Goal: Task Accomplishment & Management: Use online tool/utility

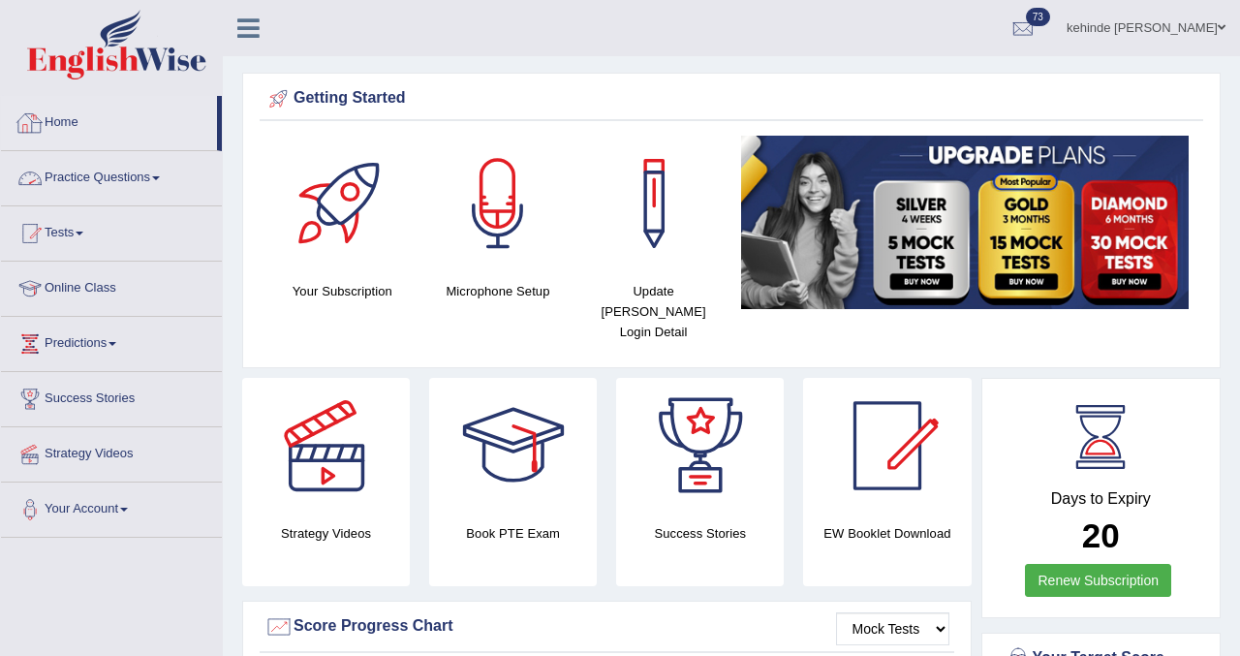
click at [72, 171] on link "Practice Questions" at bounding box center [111, 175] width 221 height 48
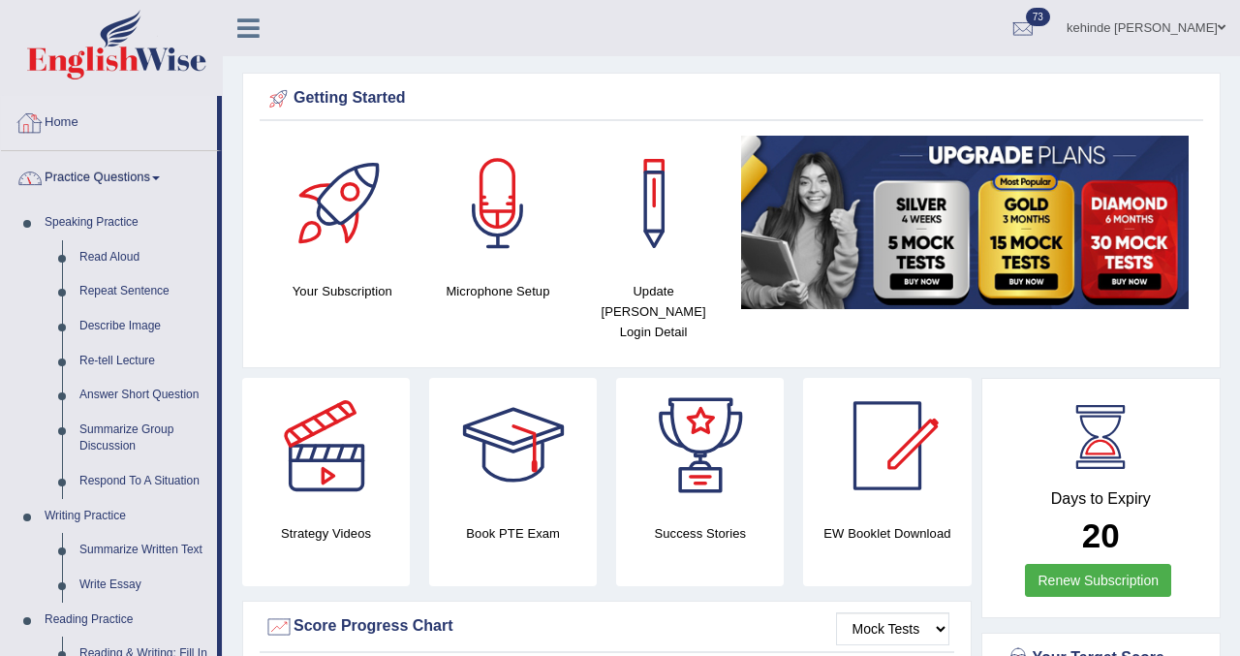
click at [63, 118] on link "Home" at bounding box center [109, 120] width 216 height 48
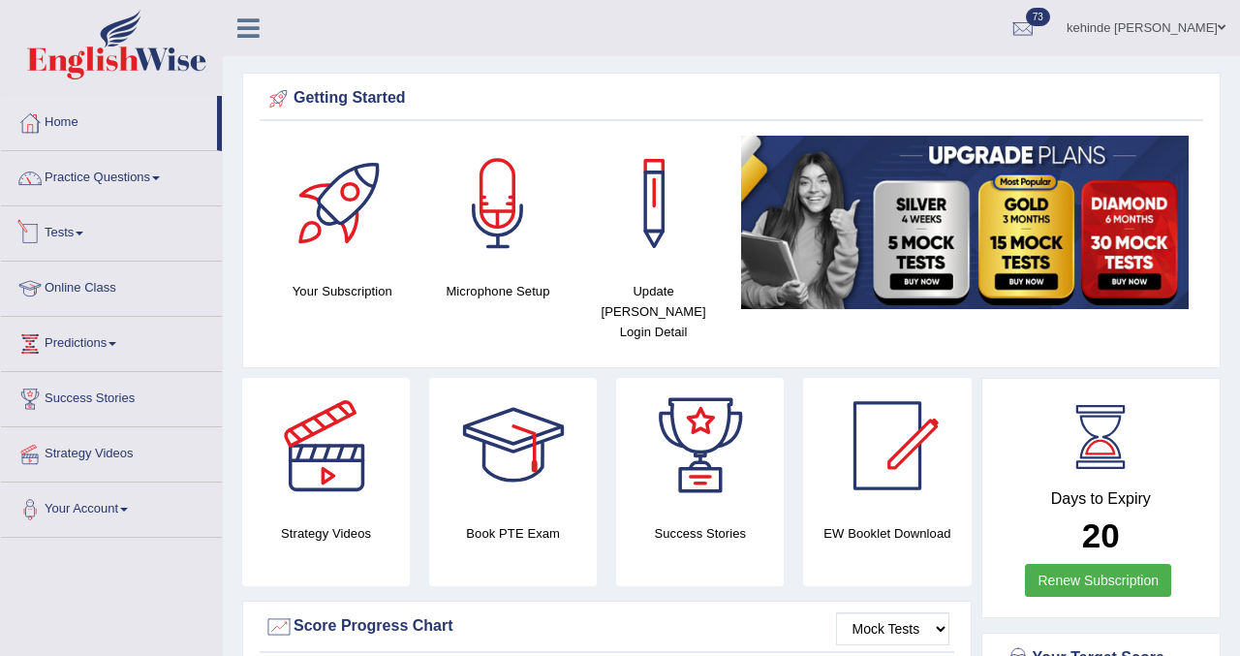
click at [63, 234] on link "Tests" at bounding box center [111, 230] width 221 height 48
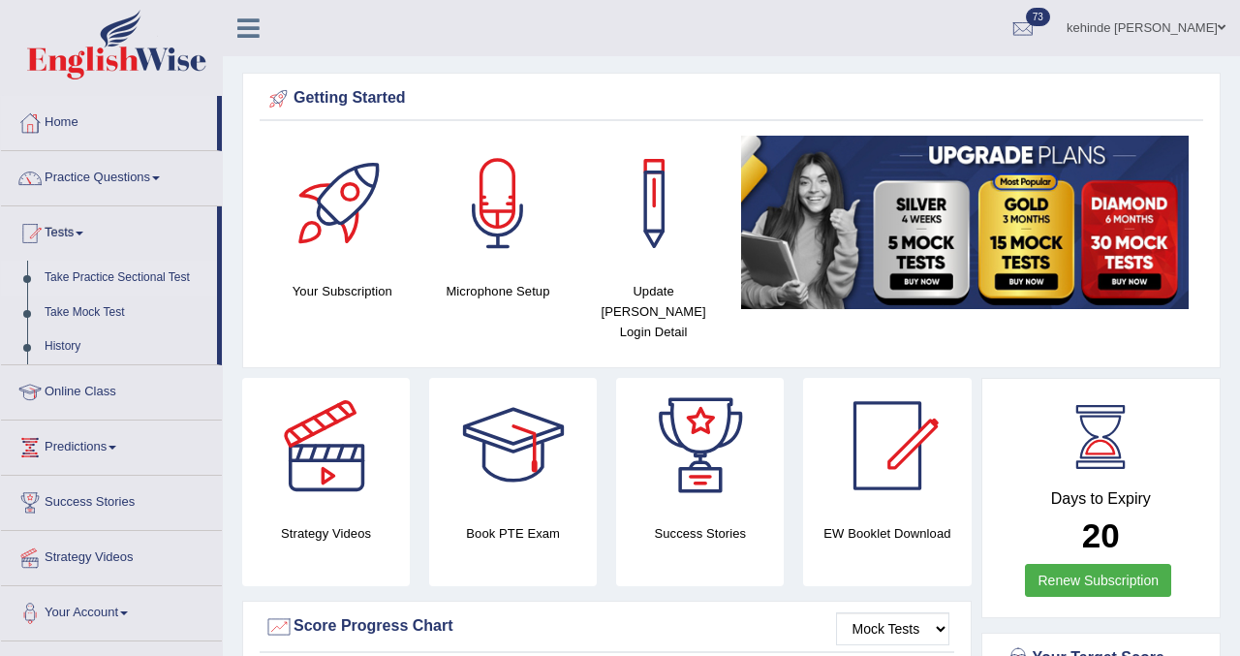
click at [73, 286] on link "Take Practice Sectional Test" at bounding box center [126, 278] width 181 height 35
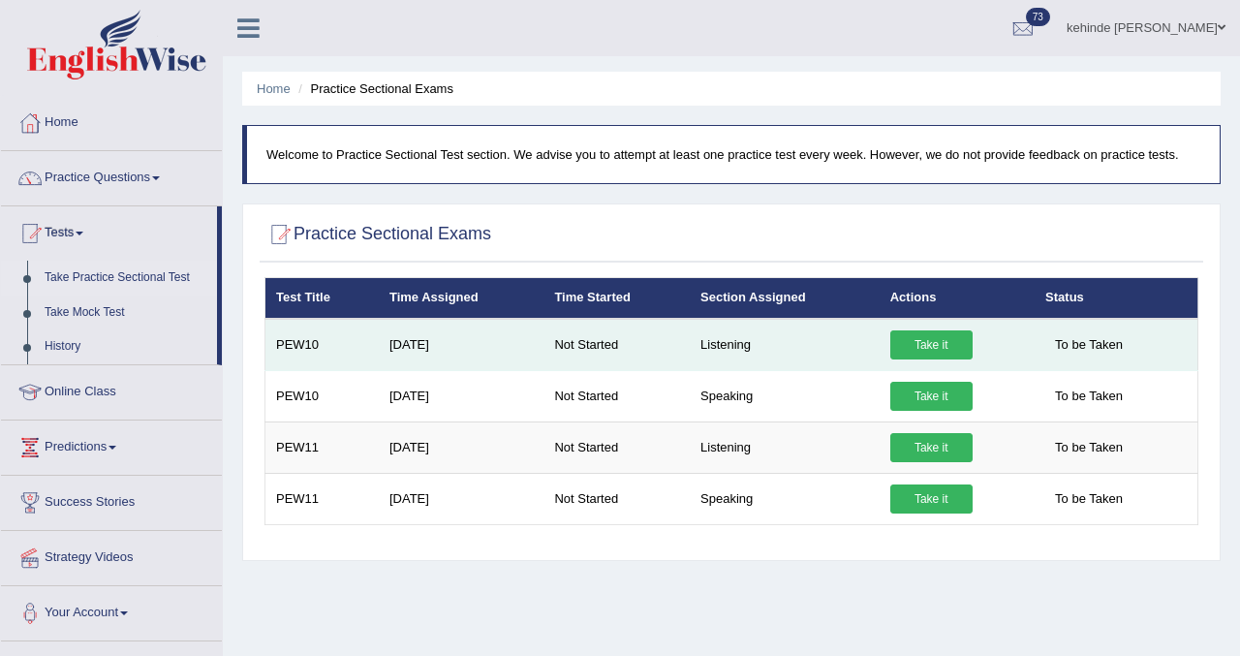
click at [930, 347] on link "Take it" at bounding box center [931, 344] width 82 height 29
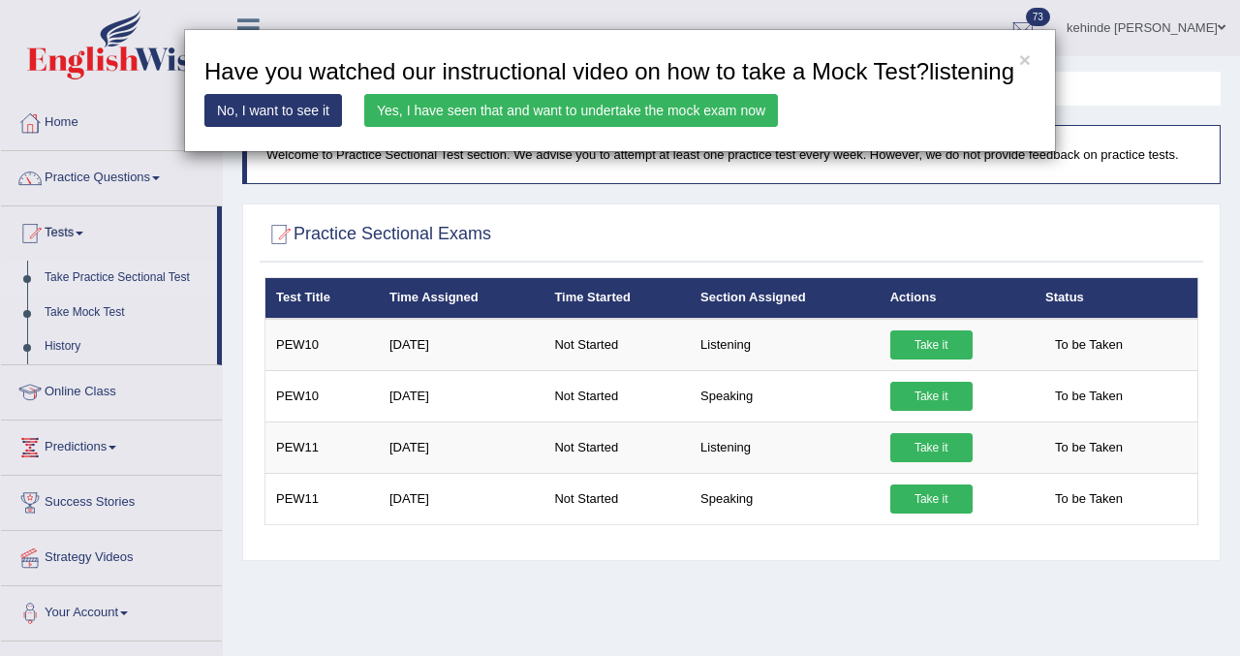
click at [629, 127] on link "Yes, I have seen that and want to undertake the mock exam now" at bounding box center [571, 110] width 414 height 33
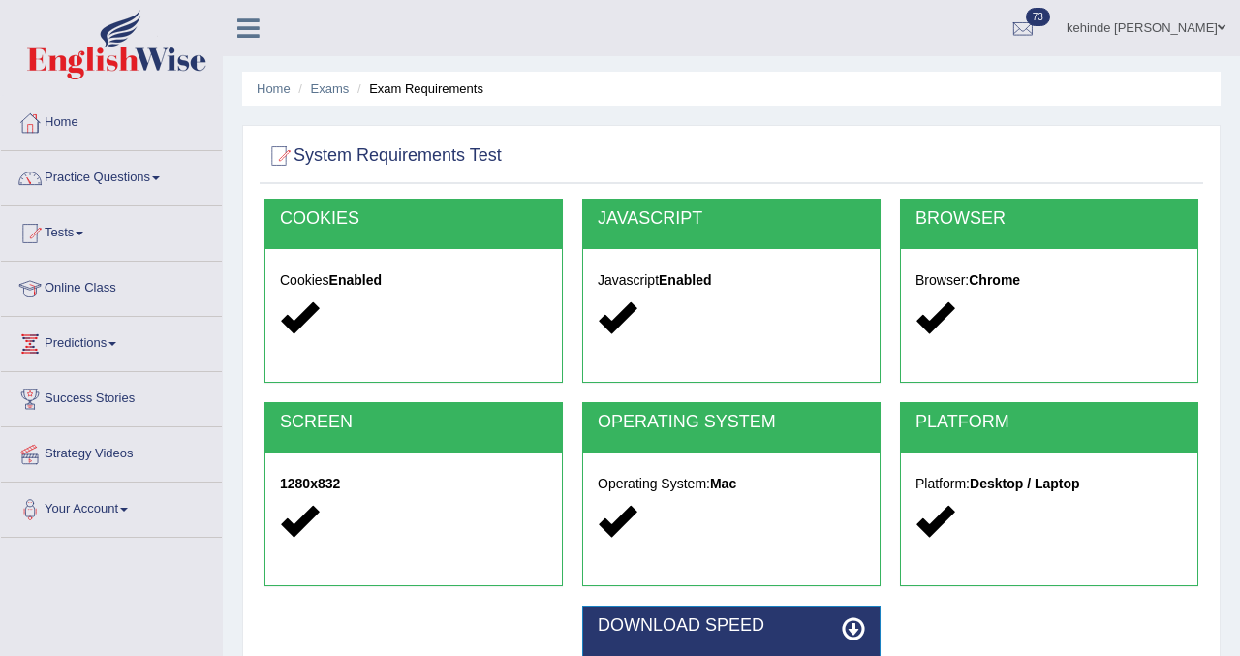
click at [1219, 505] on div "System Requirements Test COOKIES Cookies Enabled JAVASCRIPT Javascript Enabled …" at bounding box center [731, 500] width 978 height 750
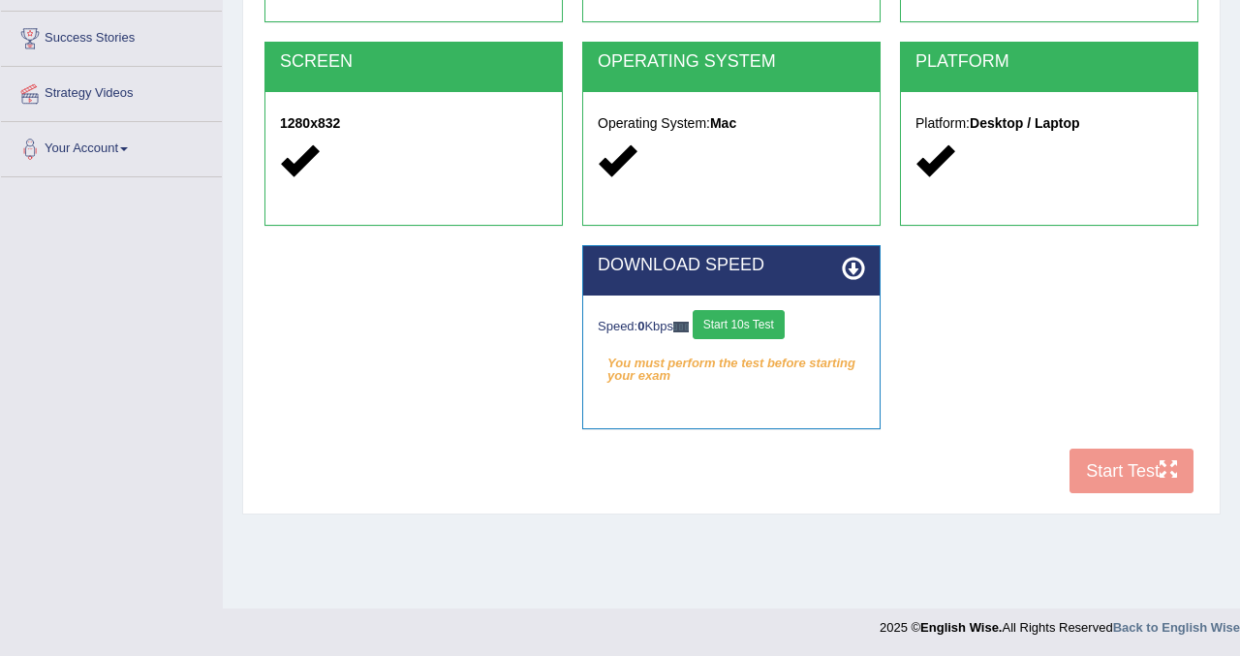
scroll to position [361, 0]
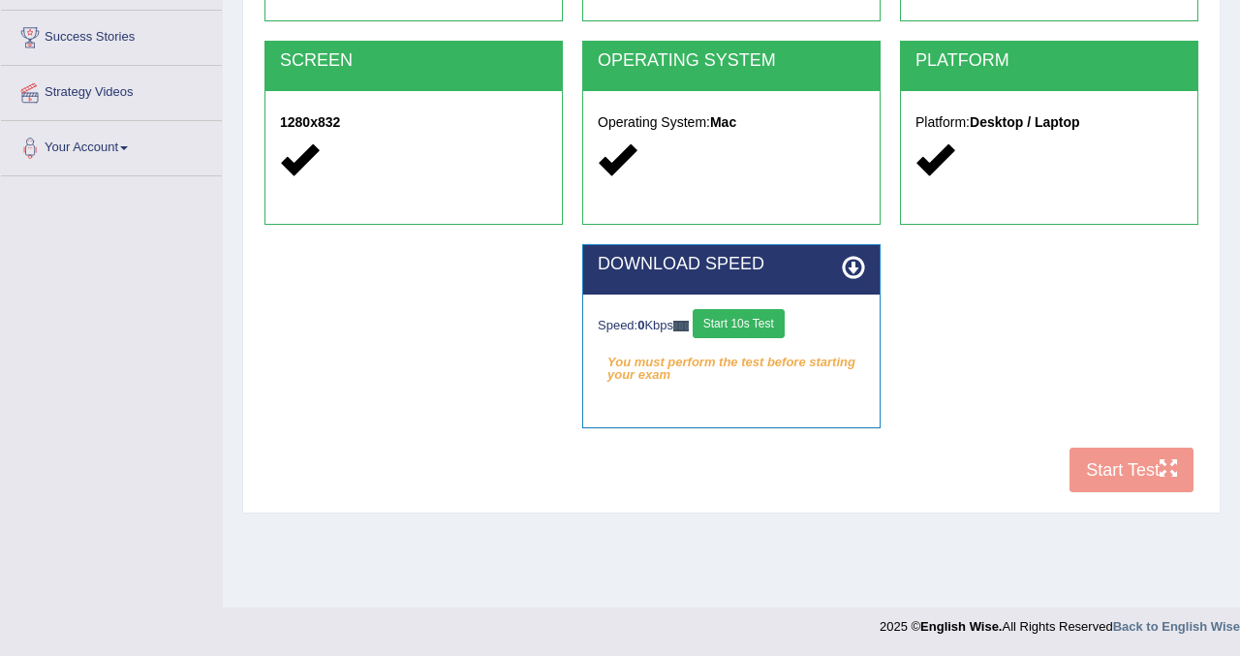
click at [731, 321] on button "Start 10s Test" at bounding box center [739, 323] width 92 height 29
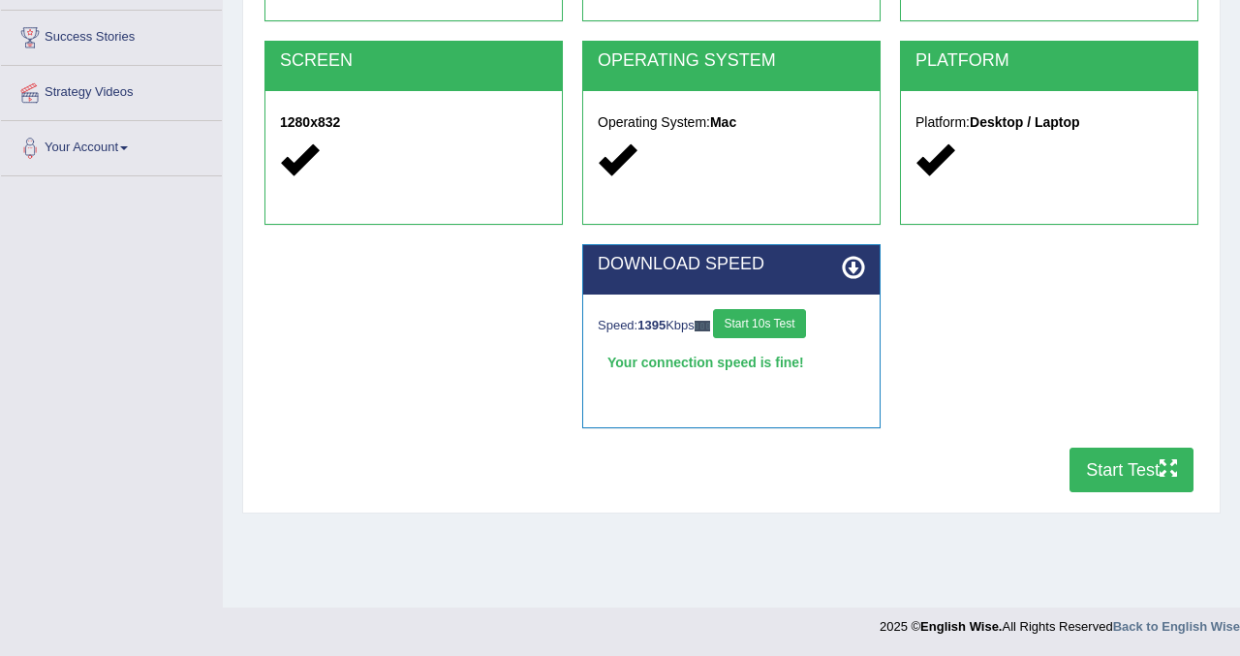
click at [1091, 471] on button "Start Test" at bounding box center [1131, 469] width 124 height 45
